Goal: Transaction & Acquisition: Purchase product/service

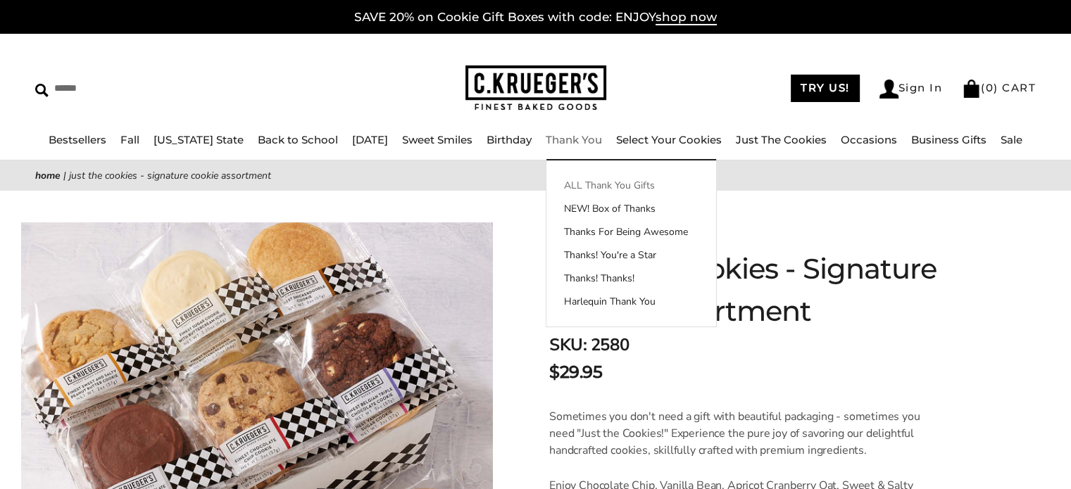
click at [589, 187] on link "ALL Thank You Gifts" at bounding box center [631, 185] width 170 height 15
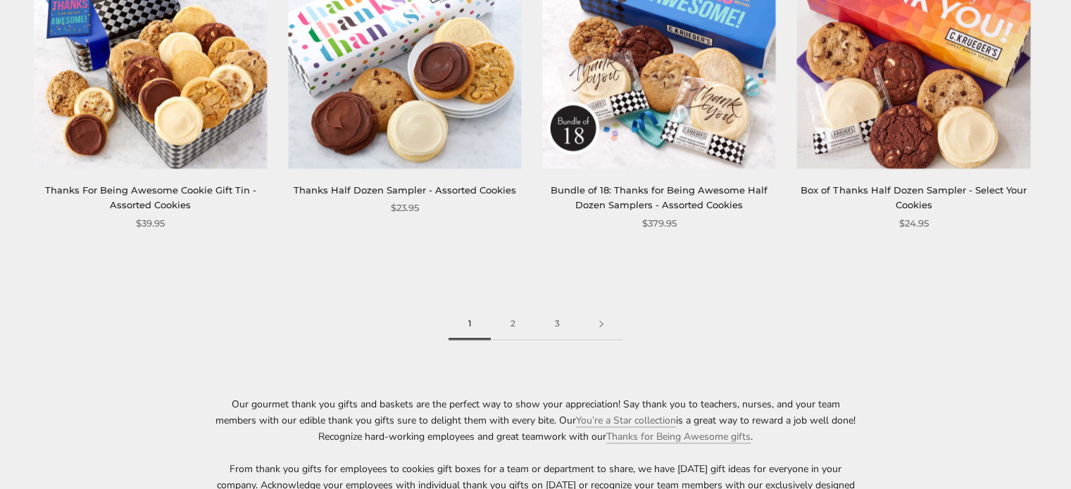
scroll to position [2042, 0]
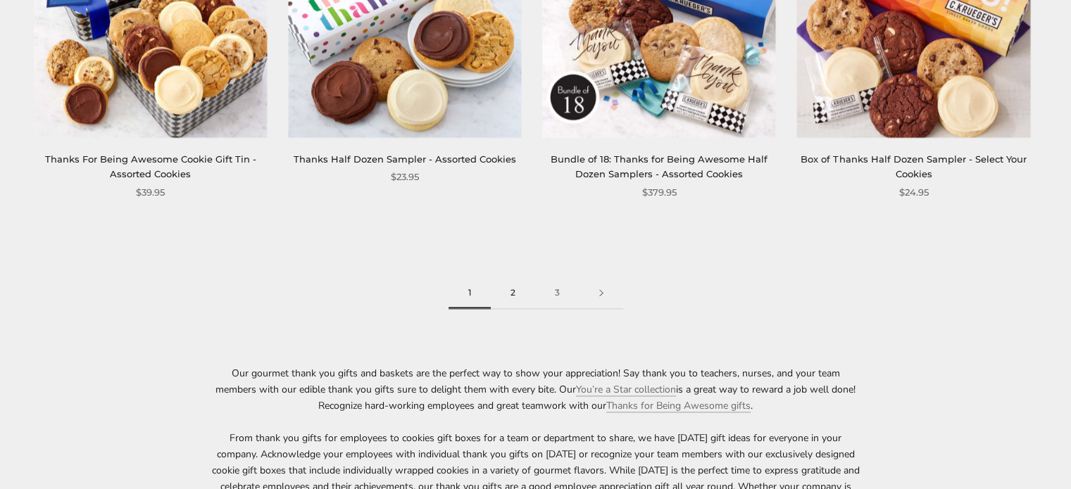
click at [507, 287] on link "2" at bounding box center [513, 293] width 44 height 32
click at [516, 292] on link "2" at bounding box center [513, 293] width 44 height 32
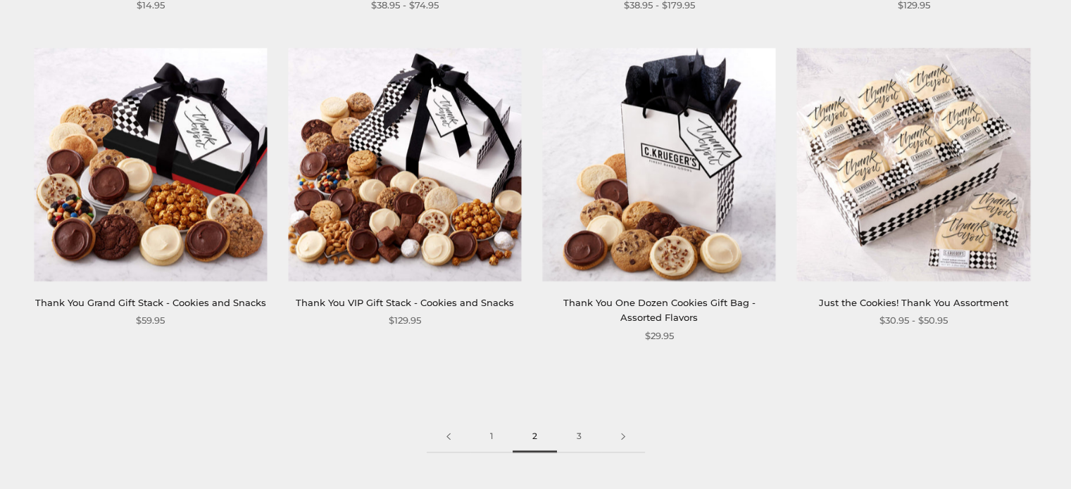
scroll to position [1901, 0]
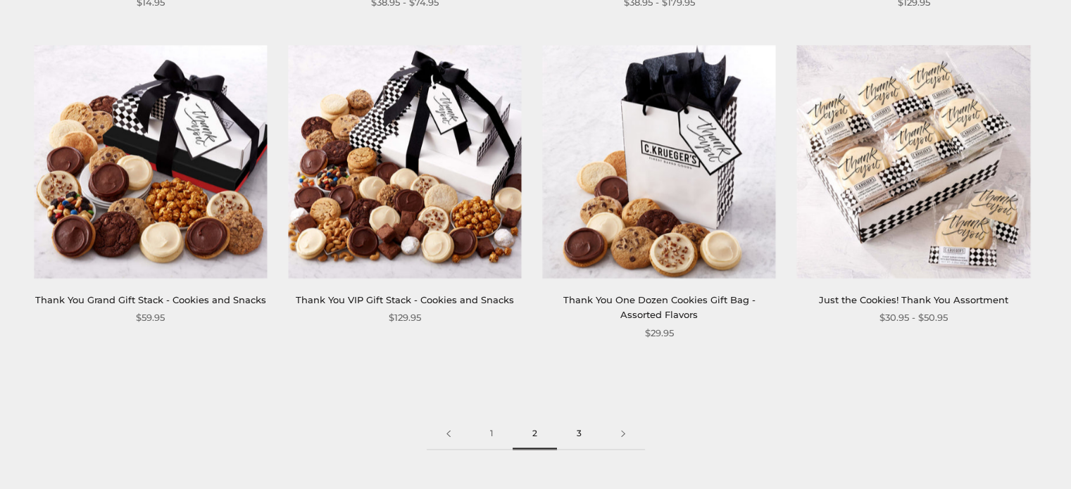
click at [577, 432] on link "3" at bounding box center [579, 434] width 44 height 32
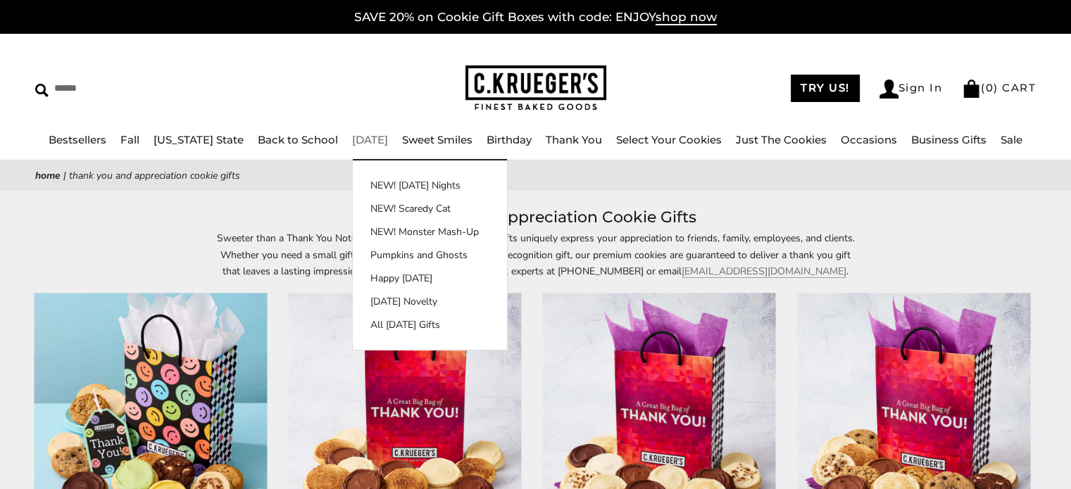
click at [363, 136] on link "[DATE]" at bounding box center [370, 139] width 36 height 13
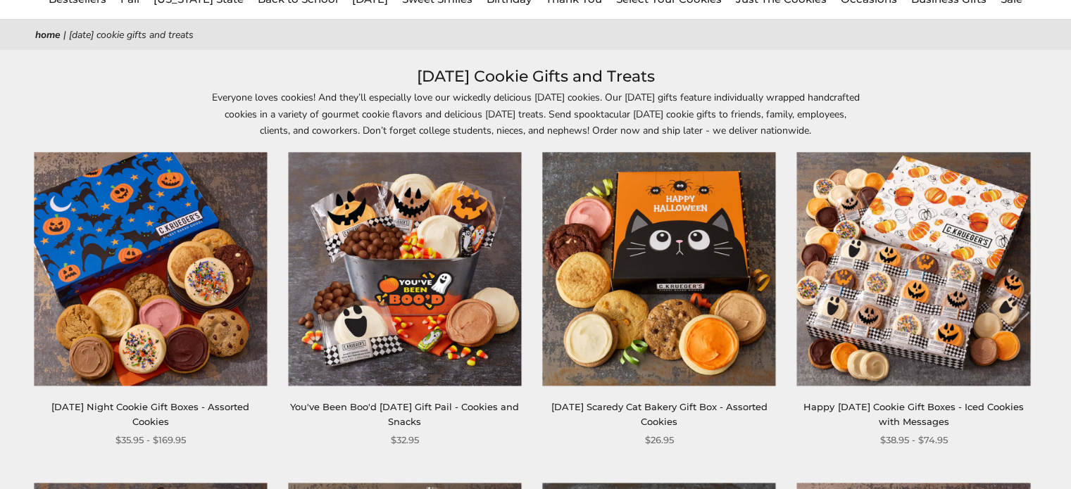
click at [894, 299] on img at bounding box center [913, 269] width 233 height 233
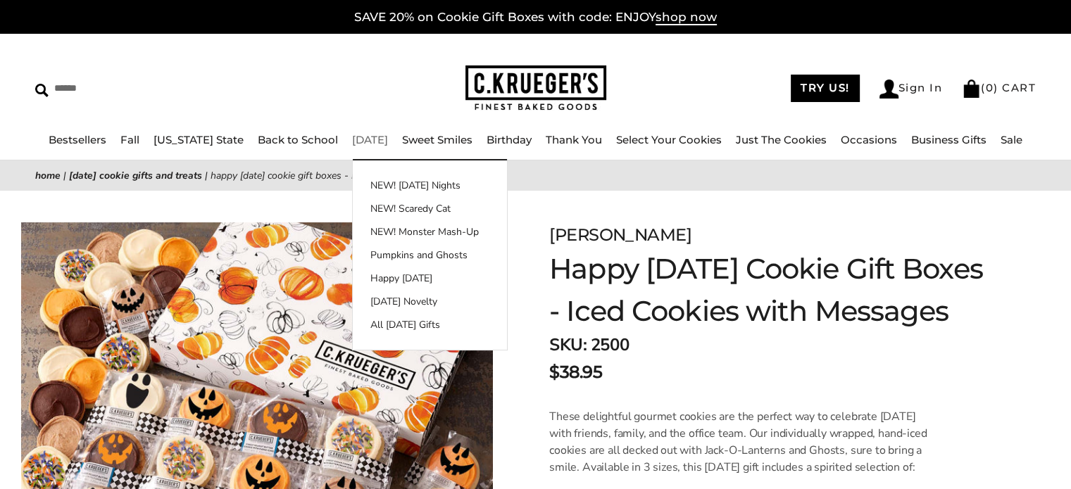
click at [363, 140] on link "[DATE]" at bounding box center [370, 139] width 36 height 13
click at [380, 323] on link "All [DATE] Gifts" at bounding box center [430, 325] width 154 height 15
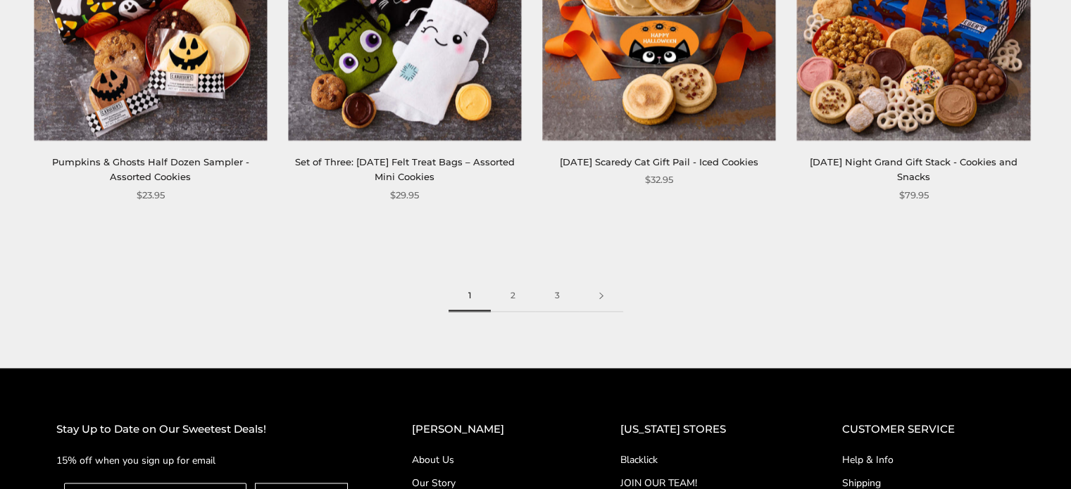
scroll to position [2042, 0]
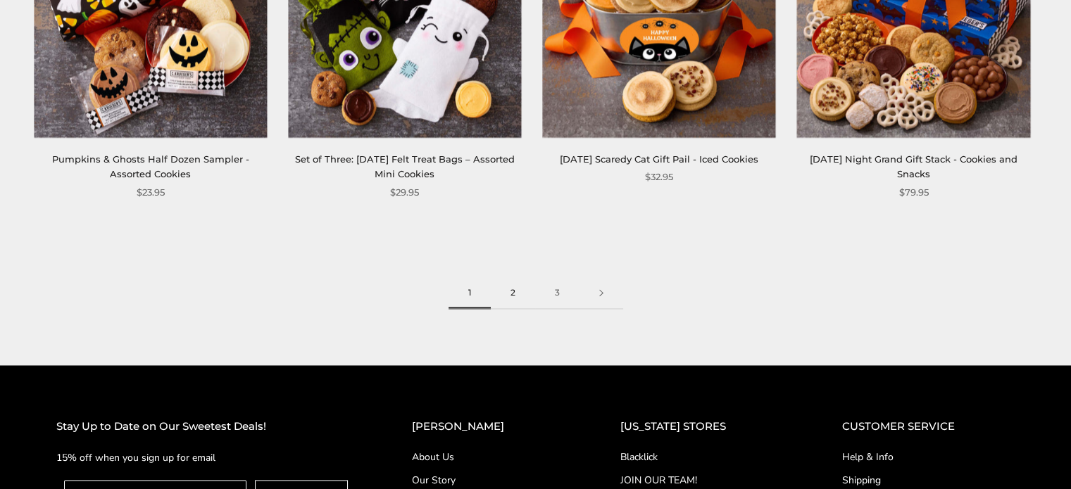
click at [511, 289] on link "2" at bounding box center [513, 293] width 44 height 32
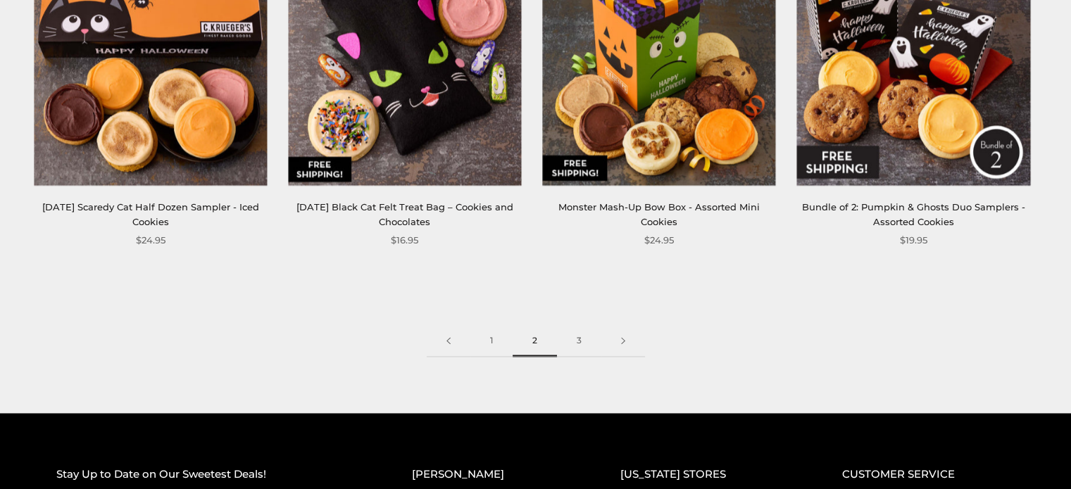
scroll to position [2042, 0]
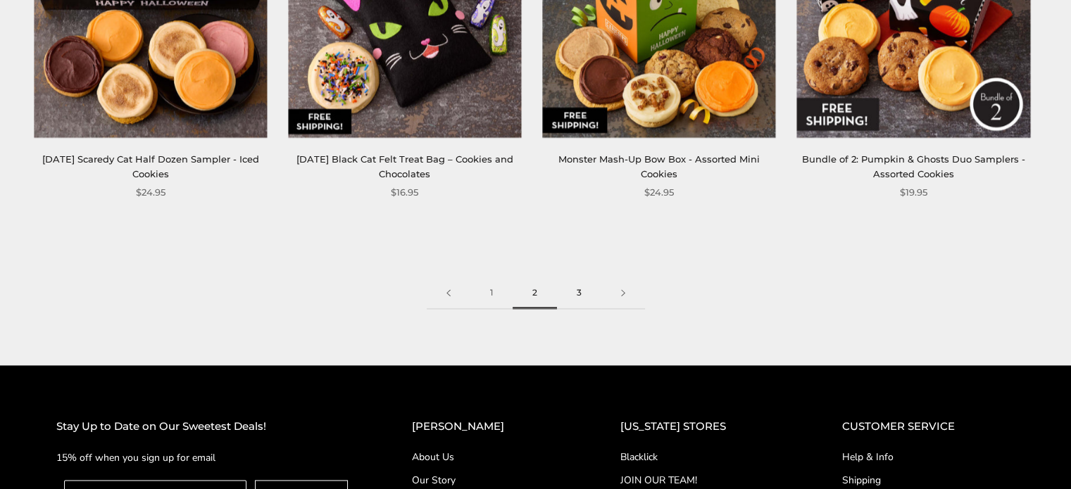
click at [580, 296] on link "3" at bounding box center [579, 293] width 44 height 32
